Goal: Task Accomplishment & Management: Manage account settings

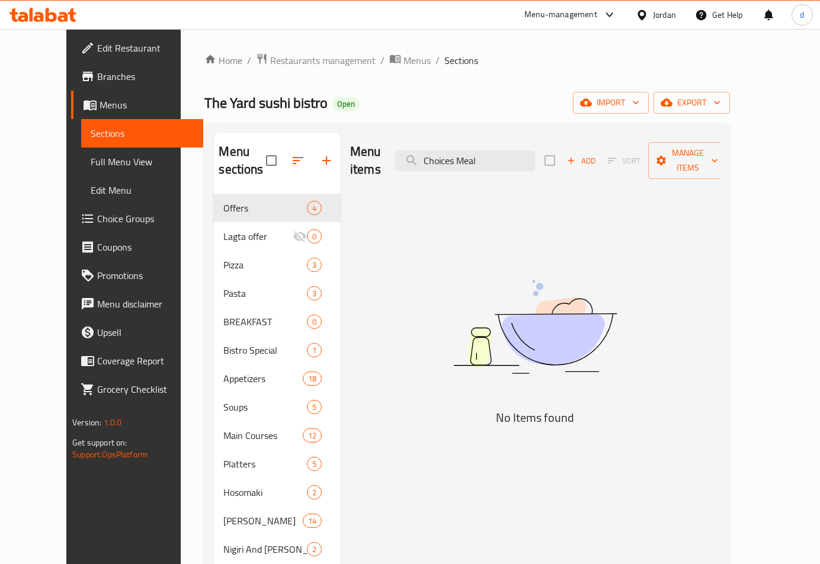
click at [271, 66] on span "Restaurants management" at bounding box center [322, 60] width 105 height 14
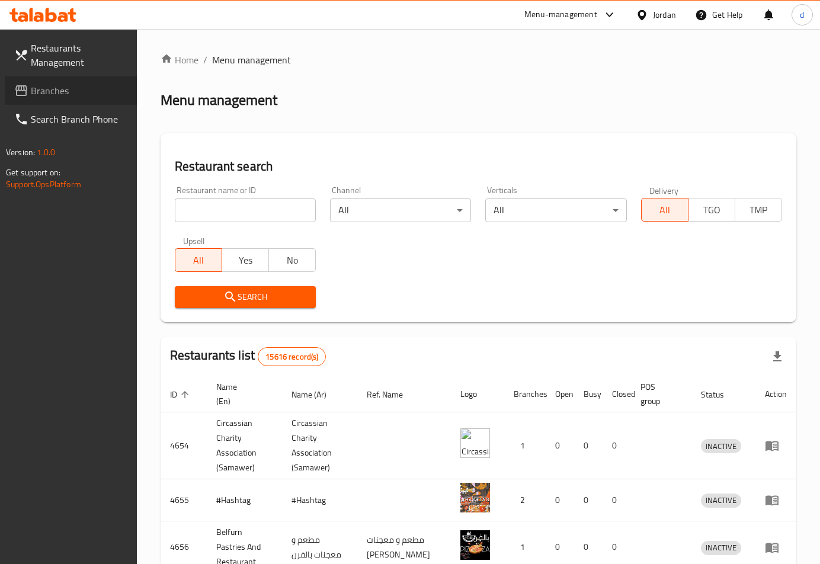
click at [68, 91] on span "Branches" at bounding box center [79, 91] width 97 height 14
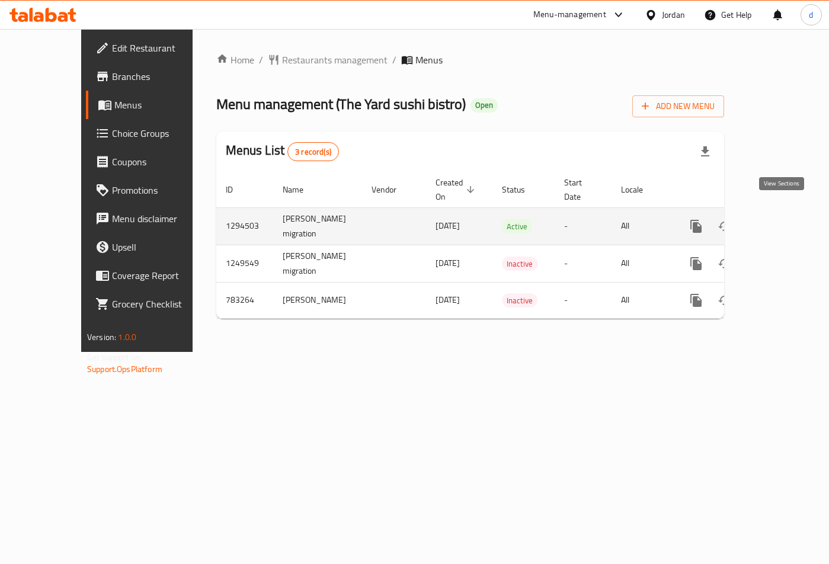
click at [780, 219] on icon "enhanced table" at bounding box center [781, 226] width 14 height 14
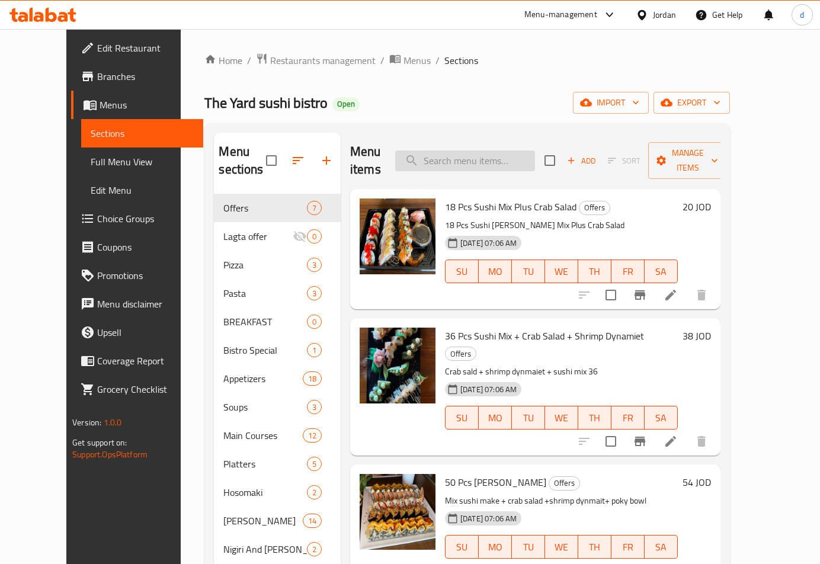
click at [476, 153] on input "search" at bounding box center [465, 160] width 140 height 21
paste input "Soup"
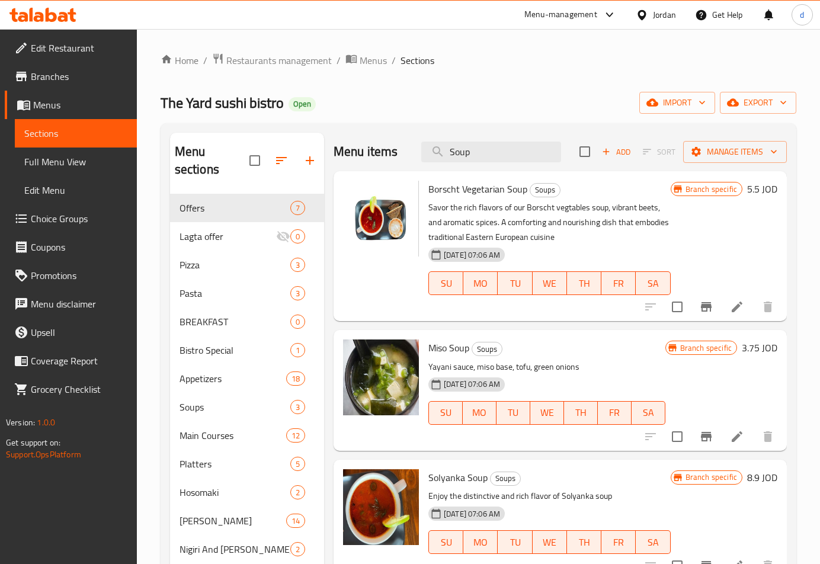
type input "Soup"
click at [206, 406] on span "Soups" at bounding box center [218, 407] width 78 height 14
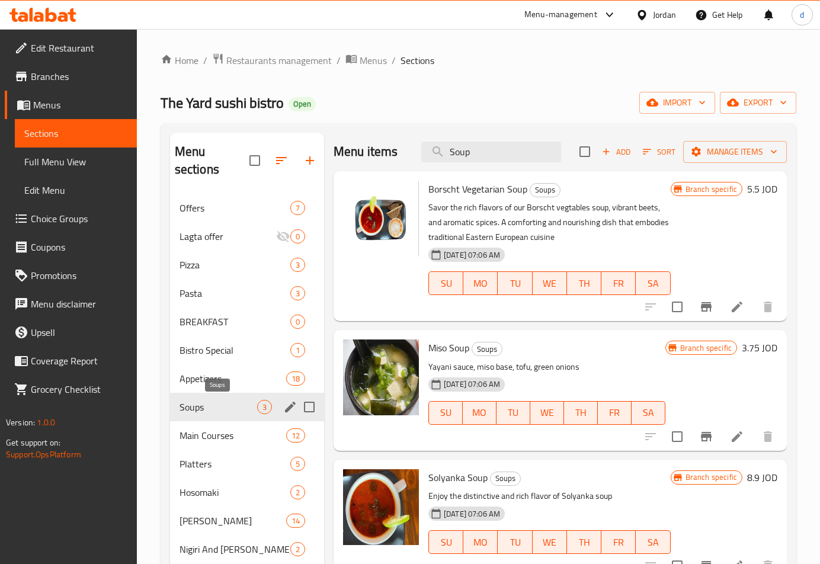
click at [206, 406] on span "Soups" at bounding box center [218, 407] width 78 height 14
click at [75, 216] on span "Choice Groups" at bounding box center [79, 218] width 97 height 14
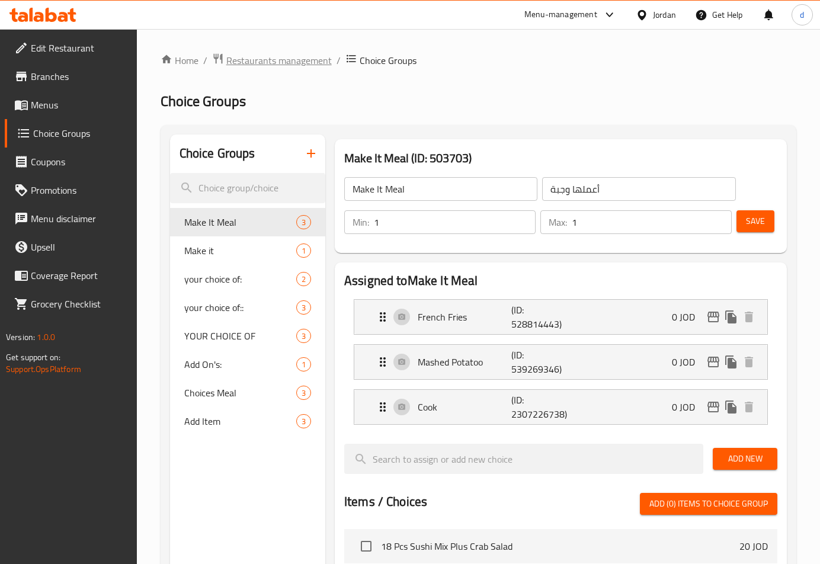
click at [259, 59] on span "Restaurants management" at bounding box center [278, 60] width 105 height 14
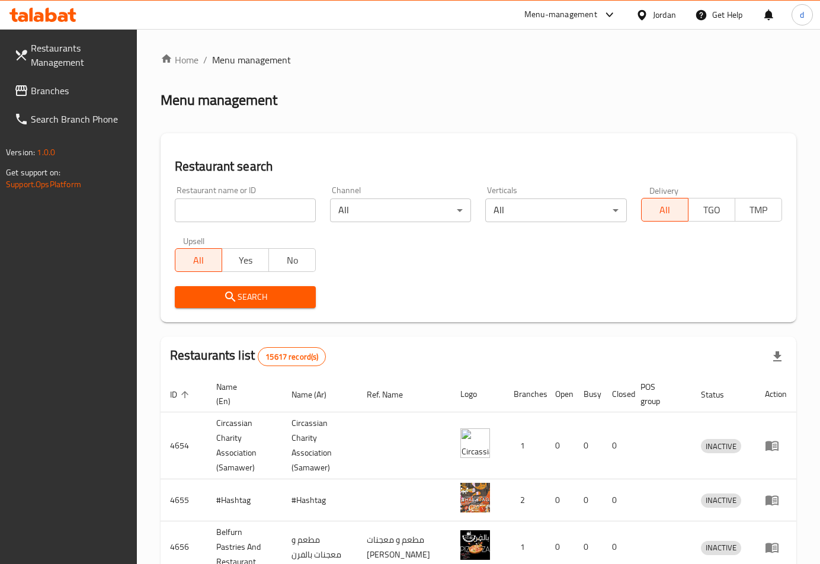
click at [39, 91] on span "Branches" at bounding box center [79, 91] width 97 height 14
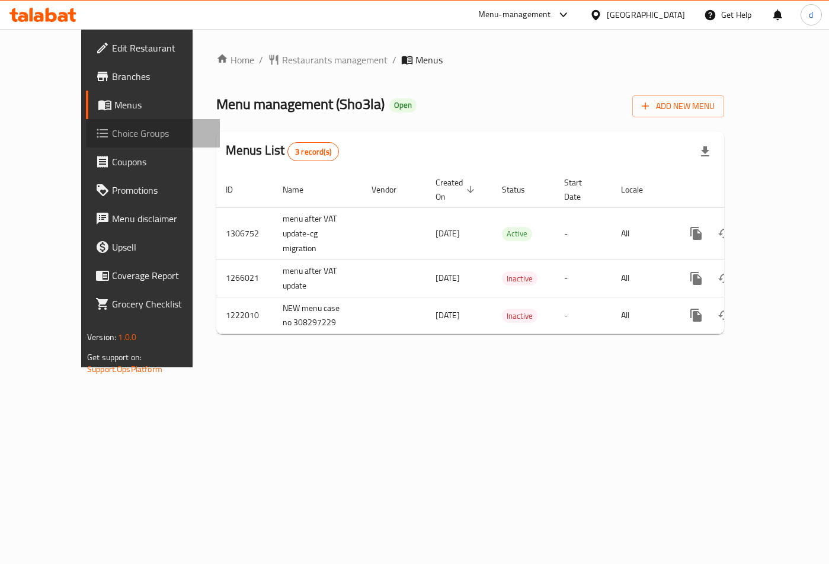
click at [112, 136] on span "Choice Groups" at bounding box center [161, 133] width 98 height 14
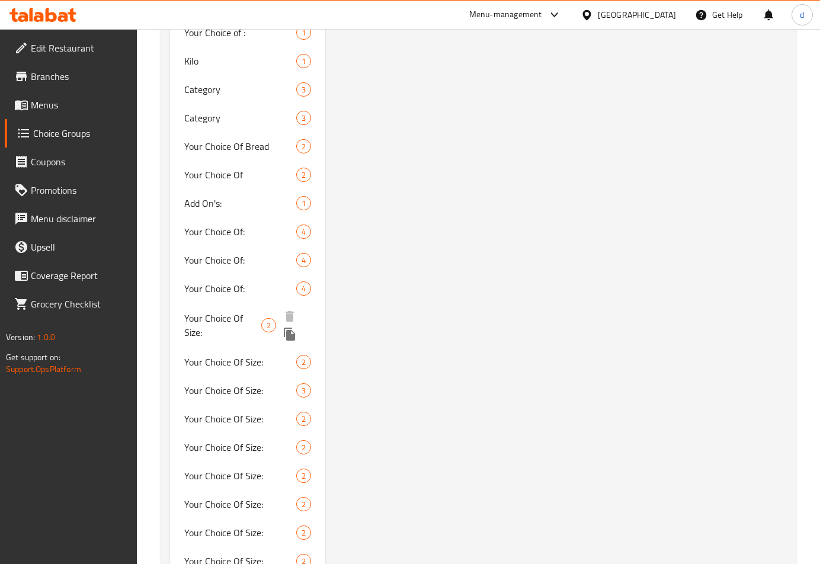
scroll to position [1244, 0]
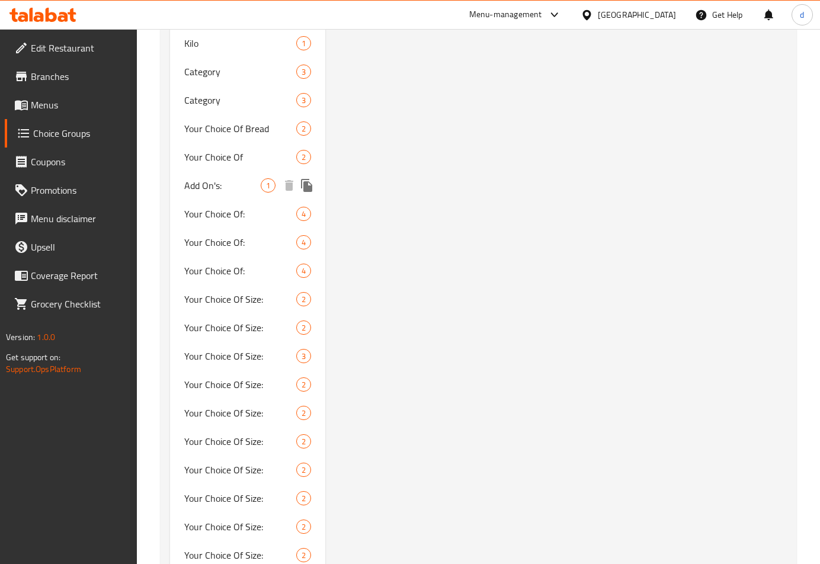
click at [207, 178] on span "Add On's:" at bounding box center [222, 185] width 76 height 14
type input "Add On's:"
type input "الإضافات:"
type input "0"
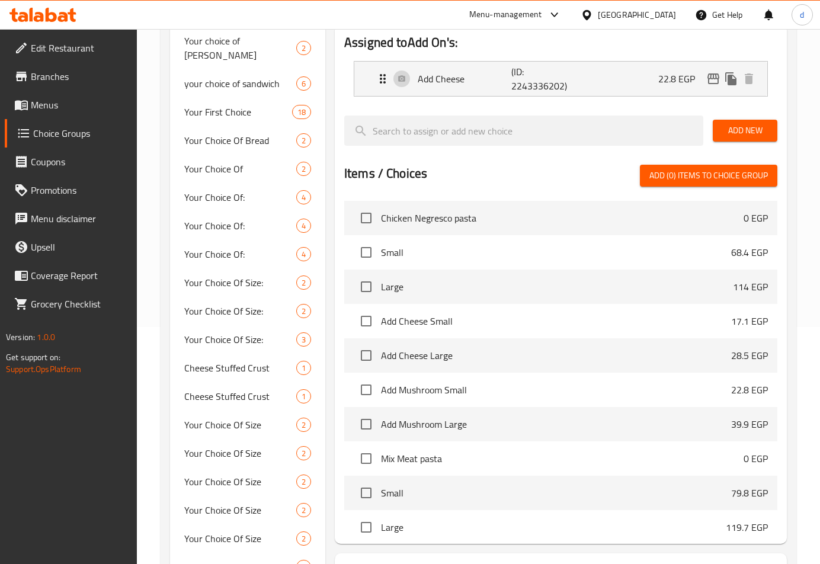
scroll to position [0, 0]
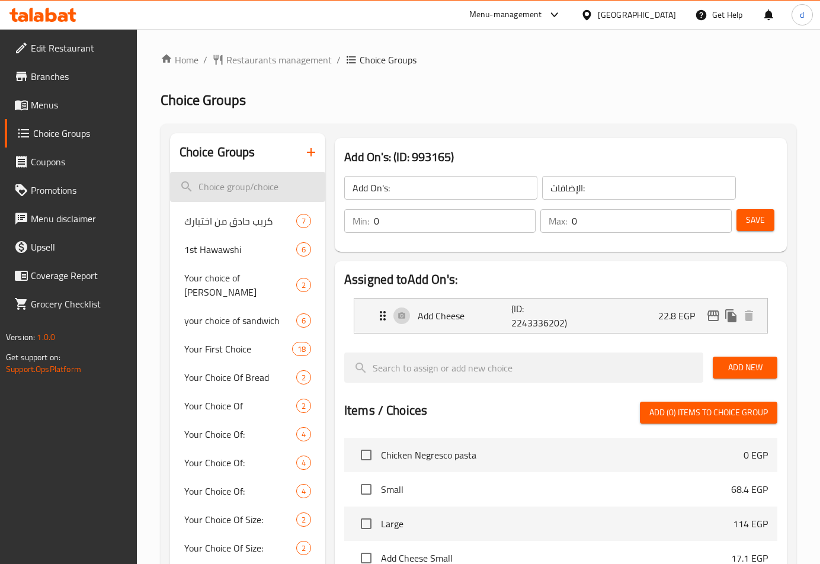
click at [272, 195] on input "search" at bounding box center [247, 187] width 155 height 30
paste input "Add Ons:"
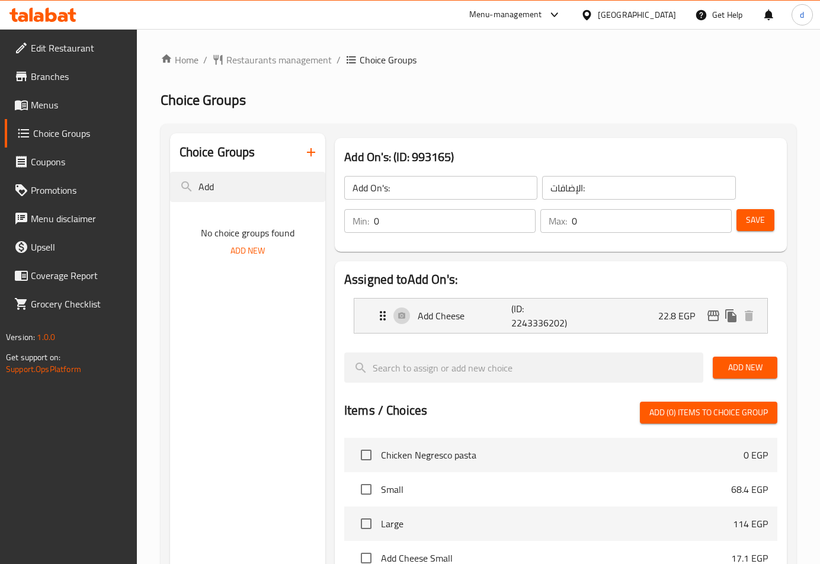
type input "Add"
click at [222, 186] on input "Add" at bounding box center [247, 187] width 155 height 30
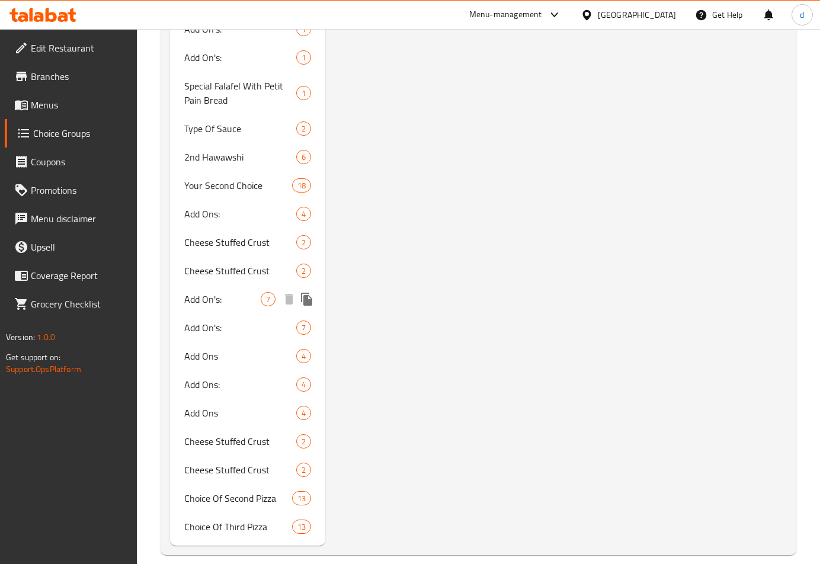
scroll to position [2197, 0]
click at [231, 405] on span "Add Ons" at bounding box center [222, 412] width 76 height 14
type input "Add Ons"
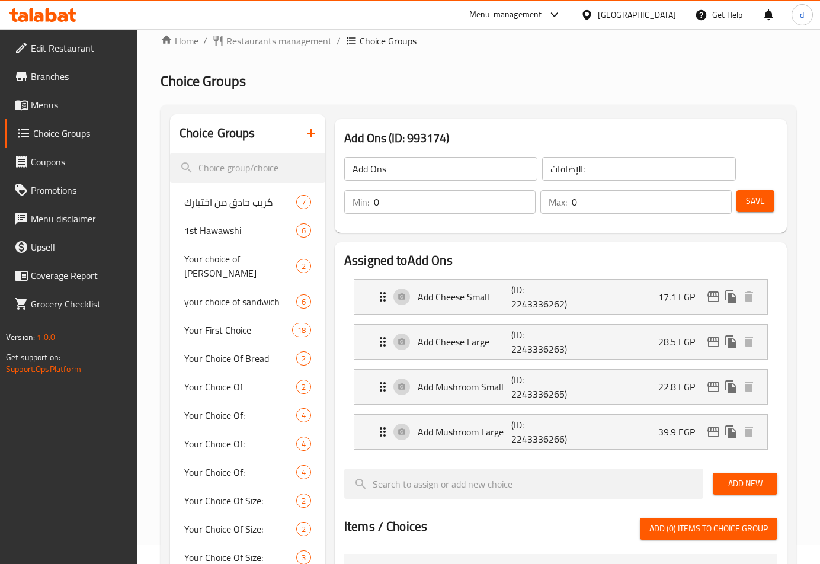
scroll to position [5, 0]
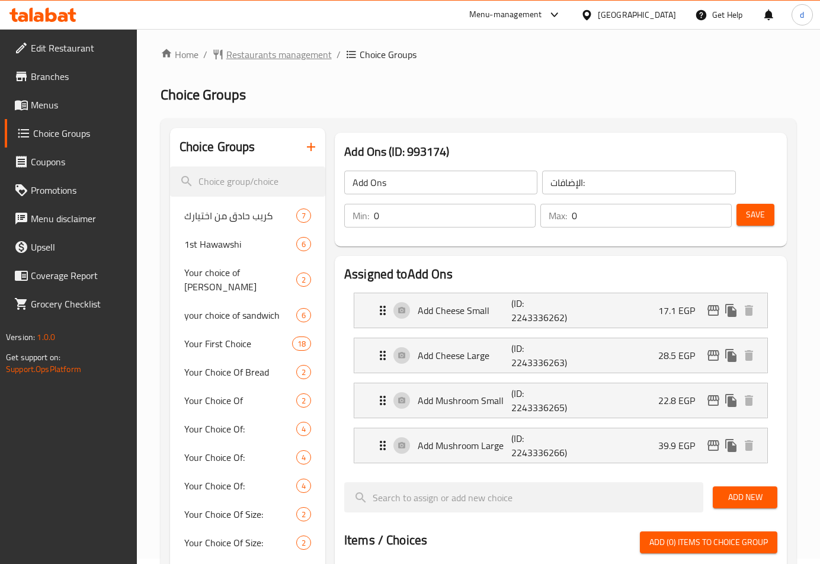
click at [258, 54] on span "Restaurants management" at bounding box center [278, 54] width 105 height 14
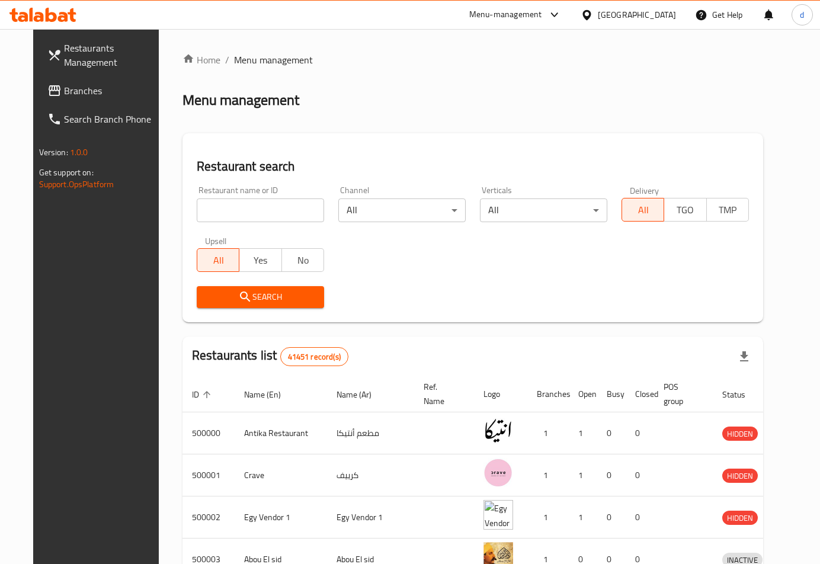
click at [74, 90] on span "Branches" at bounding box center [112, 91] width 97 height 14
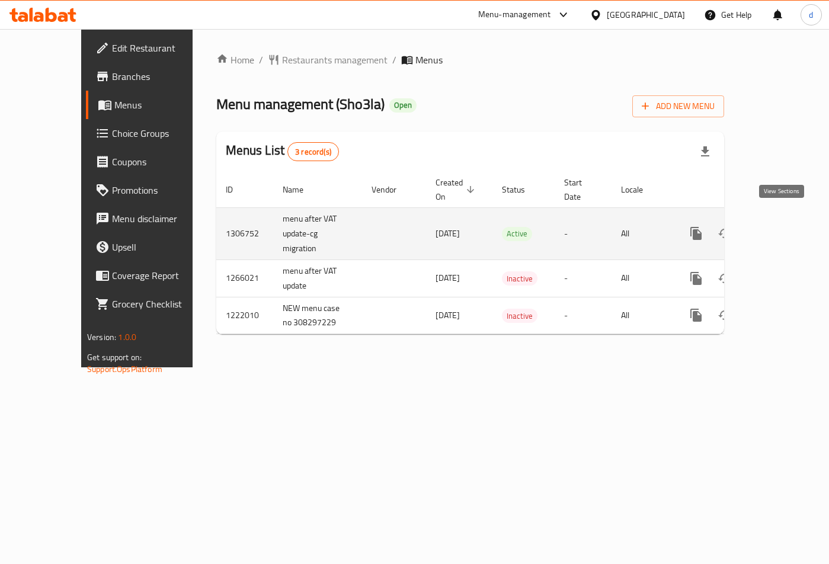
click at [774, 226] on icon "enhanced table" at bounding box center [781, 233] width 14 height 14
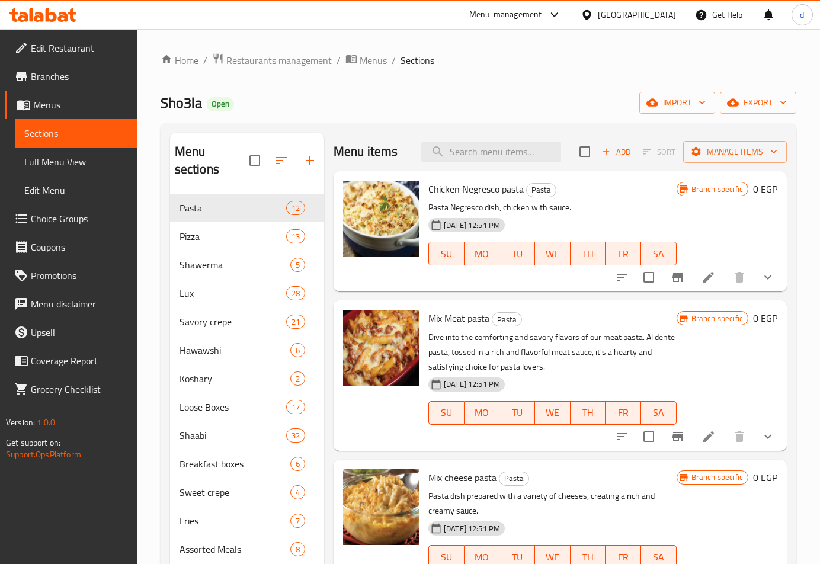
click at [258, 54] on span "Restaurants management" at bounding box center [278, 60] width 105 height 14
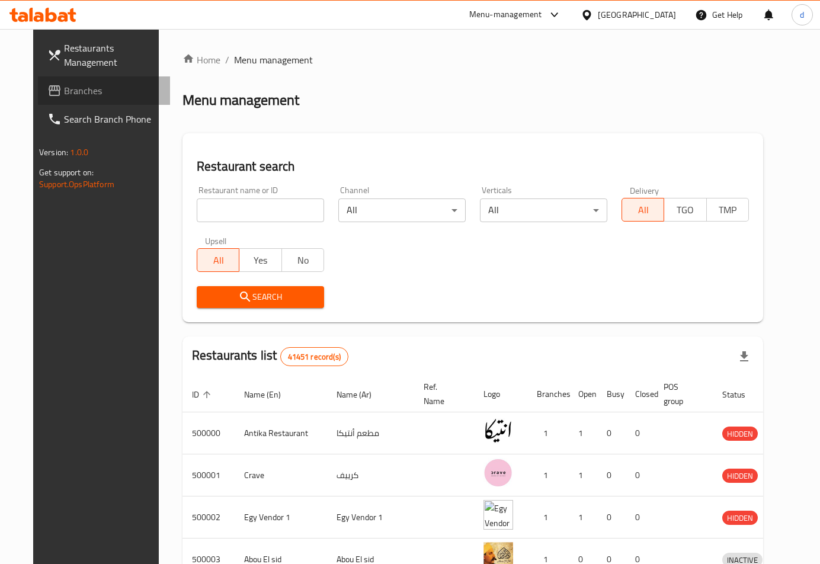
click at [70, 94] on span "Branches" at bounding box center [112, 91] width 97 height 14
